Goal: Information Seeking & Learning: Learn about a topic

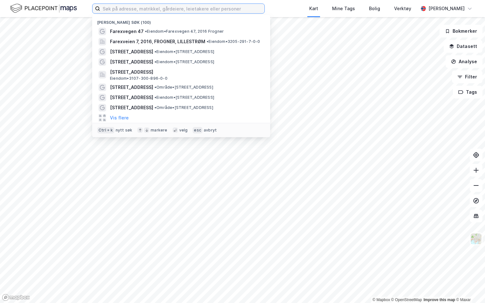
click at [164, 11] on input at bounding box center [182, 9] width 164 height 10
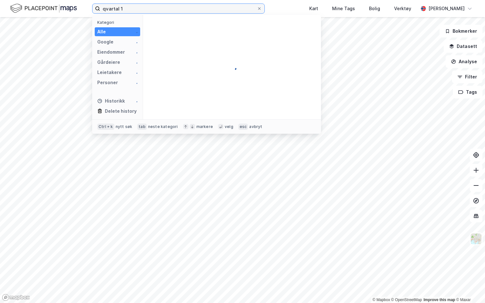
type input "qvartal 1"
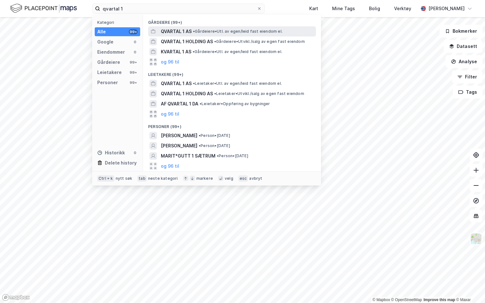
click at [197, 28] on div "QVARTAL 1 AS • Gårdeiere • Utl. av egen/leid fast eiendom el." at bounding box center [238, 32] width 154 height 8
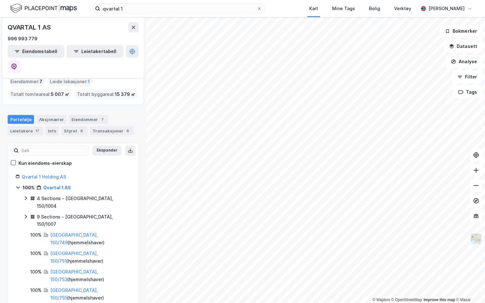
scroll to position [13, 0]
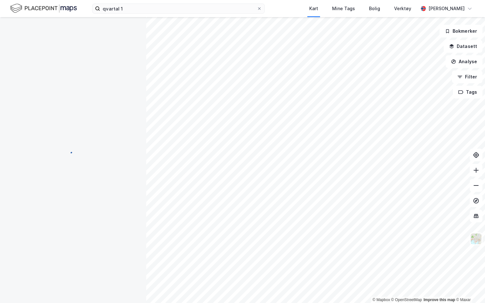
scroll to position [1, 0]
